Goal: Task Accomplishment & Management: Complete application form

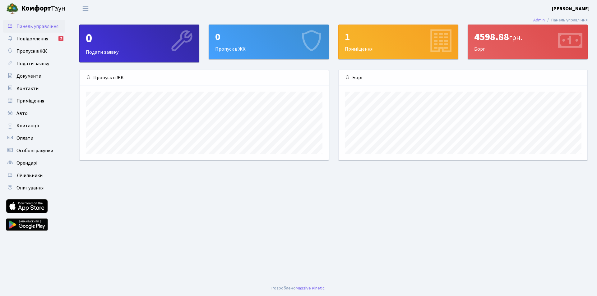
scroll to position [90, 249]
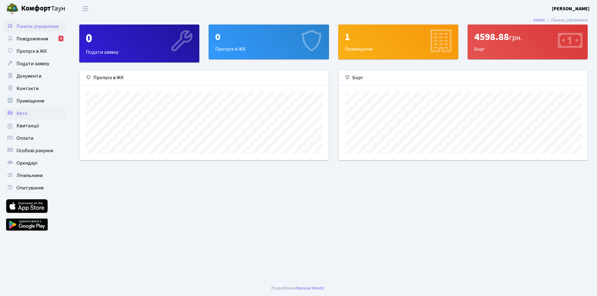
click at [25, 111] on span "Авто" at bounding box center [21, 113] width 11 height 7
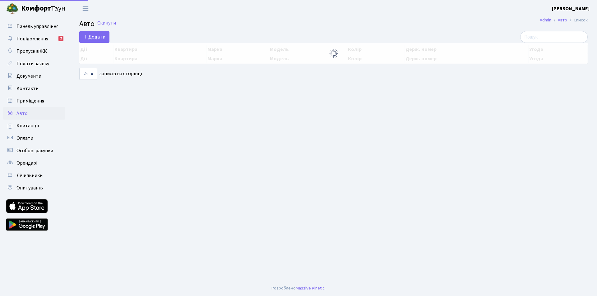
select select "25"
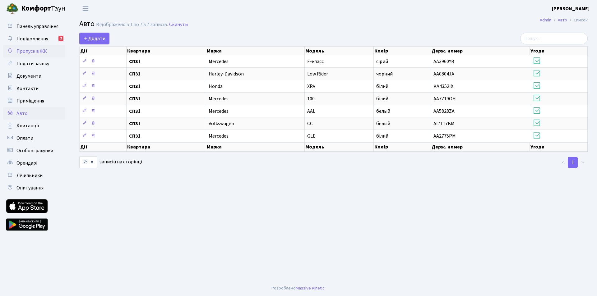
click at [34, 49] on span "Пропуск в ЖК" at bounding box center [31, 51] width 30 height 7
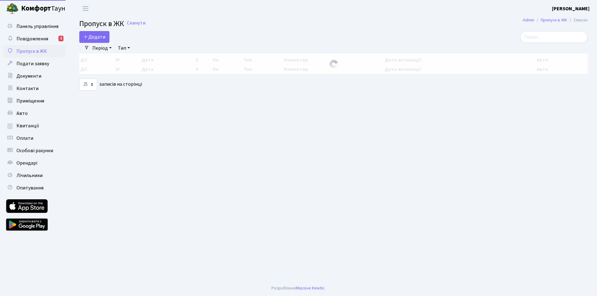
select select "25"
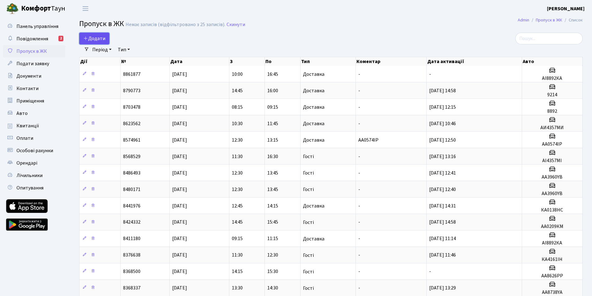
click at [98, 36] on span "Додати" at bounding box center [94, 38] width 22 height 7
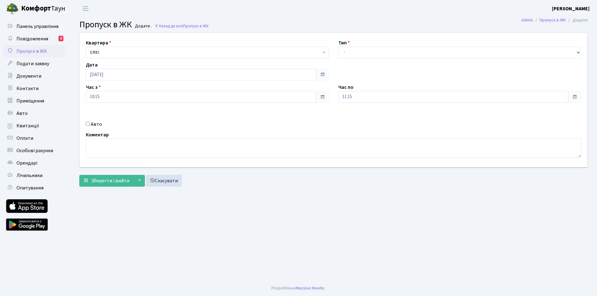
click at [583, 49] on div "Тип - Доставка Таксі Гості Сервіс" at bounding box center [460, 48] width 252 height 19
click at [577, 53] on select "- Доставка Таксі Гості Сервіс" at bounding box center [459, 53] width 243 height 12
select select "1"
click at [338, 47] on select "- Доставка Таксі Гості Сервіс" at bounding box center [459, 53] width 243 height 12
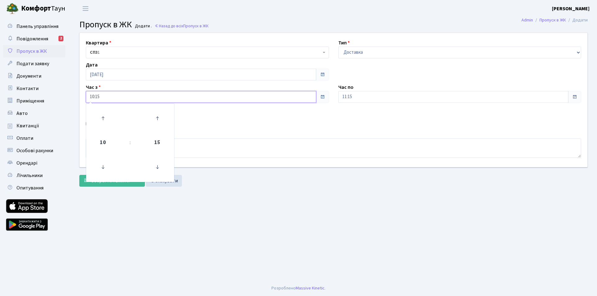
click at [104, 96] on input "10:15" at bounding box center [201, 97] width 230 height 12
click at [159, 168] on icon at bounding box center [157, 167] width 17 height 17
click at [159, 167] on icon at bounding box center [157, 167] width 17 height 17
click at [159, 119] on icon at bounding box center [157, 118] width 17 height 17
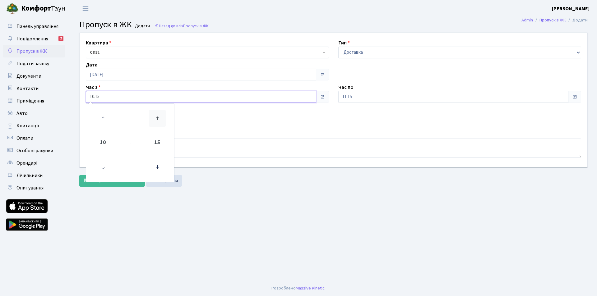
click at [159, 119] on icon at bounding box center [157, 118] width 17 height 17
type input "10:30"
click at [225, 194] on main "Admin Пропуск в ЖК Додати Пропуск в ЖК Додати . Назад до всіх Пропуск в ЖК Квар…" at bounding box center [333, 149] width 527 height 264
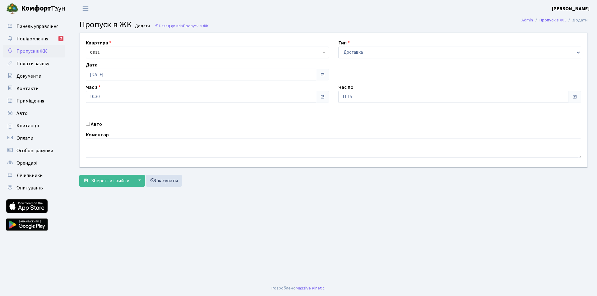
click at [573, 95] on span at bounding box center [574, 97] width 5 height 5
click at [369, 99] on input "11:15" at bounding box center [453, 97] width 230 height 12
click at [409, 115] on icon at bounding box center [409, 118] width 17 height 17
type input "11:30"
click at [263, 243] on main "Admin Пропуск в ЖК Додати Пропуск в ЖК Додати . Назад до всіх Пропуск в ЖК Квар…" at bounding box center [333, 149] width 527 height 264
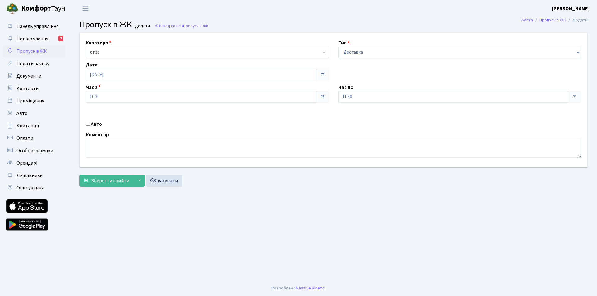
click at [88, 123] on input "Авто" at bounding box center [88, 124] width 4 height 4
checkbox input "true"
type input "Ф"
type input "АА0574ІР"
click at [117, 183] on span "Зберегти і вийти" at bounding box center [110, 181] width 38 height 7
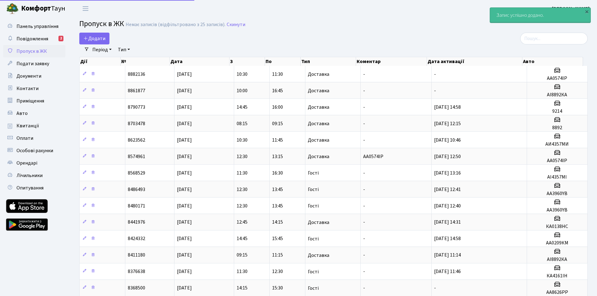
select select "25"
